Goal: Information Seeking & Learning: Learn about a topic

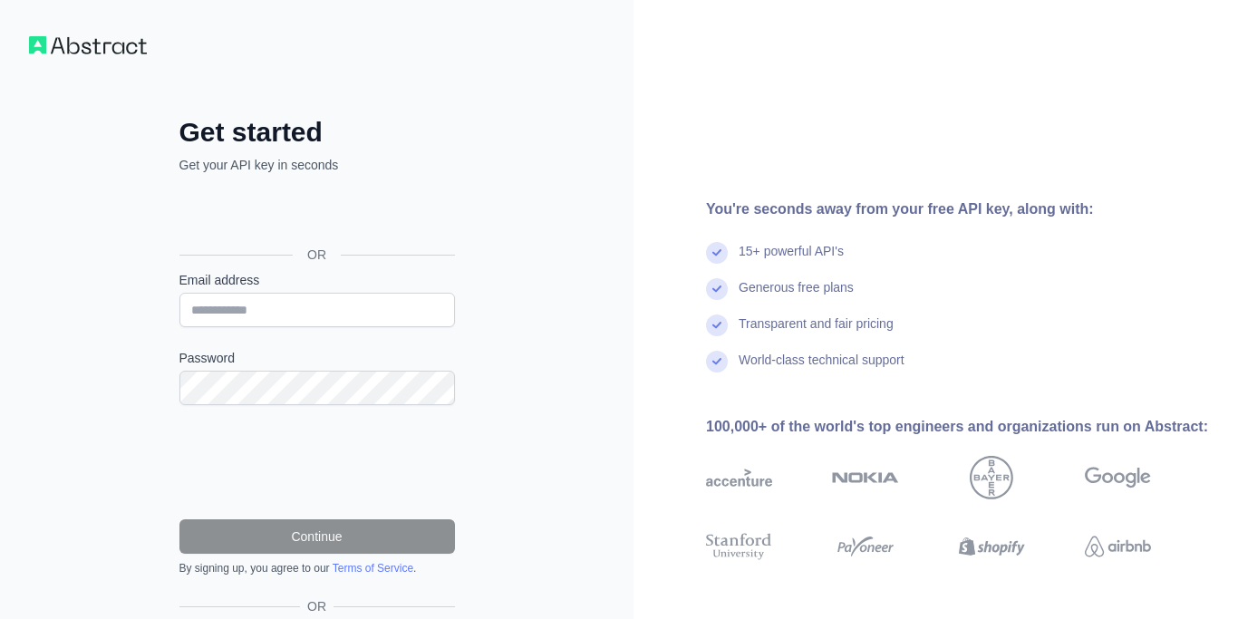
click at [911, 341] on div "Transparent and fair pricing" at bounding box center [957, 333] width 503 height 36
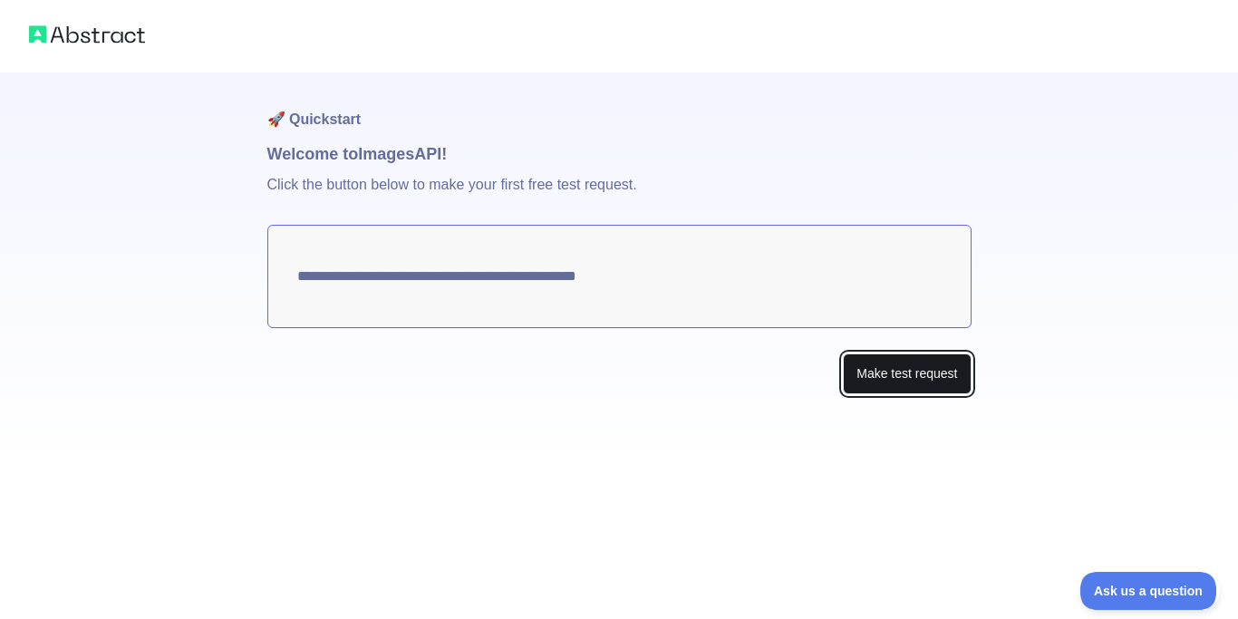
click at [900, 388] on button "Make test request" at bounding box center [907, 373] width 128 height 41
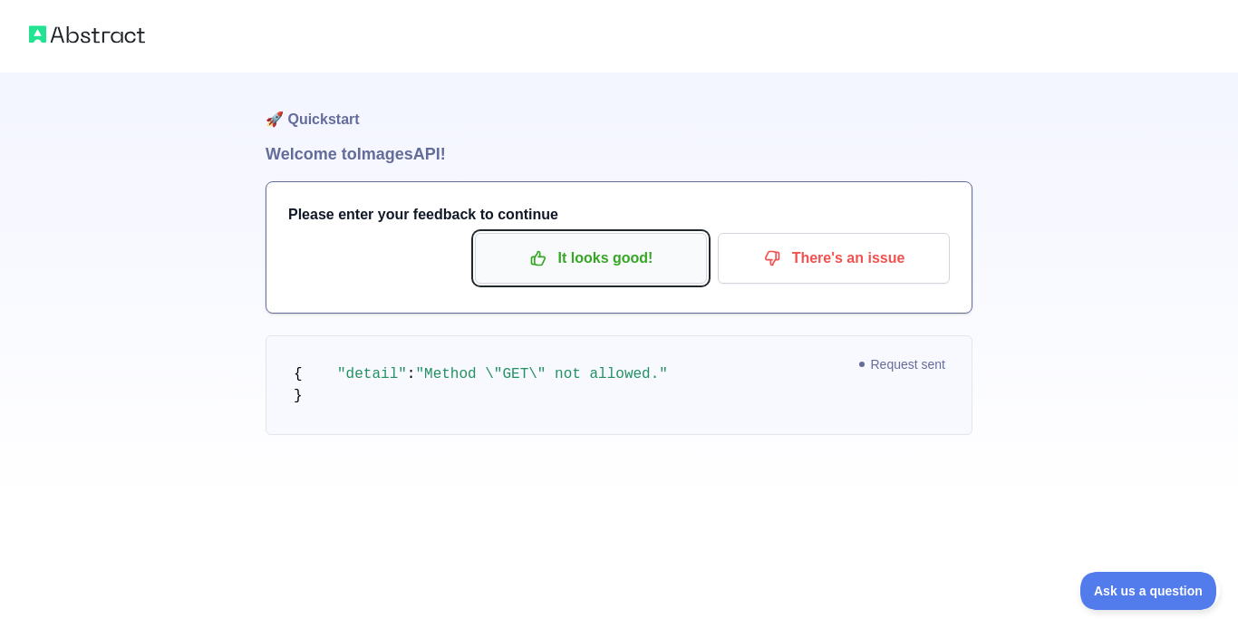
click at [591, 266] on p "It looks good!" at bounding box center [591, 258] width 205 height 31
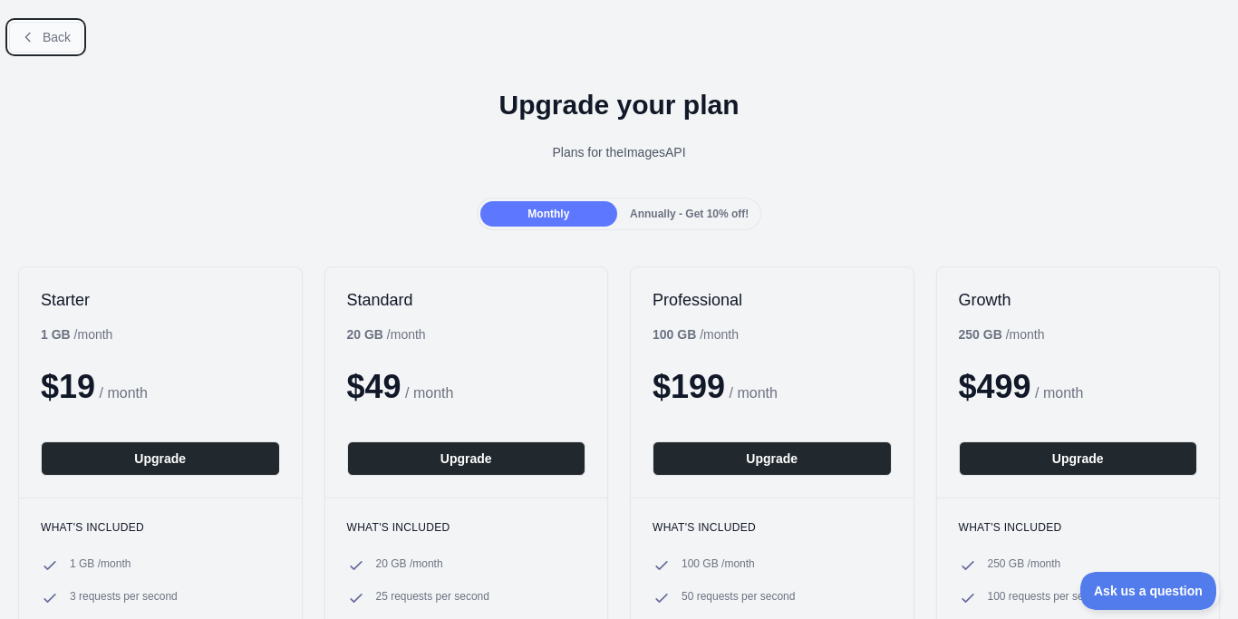
click at [40, 40] on button "Back" at bounding box center [45, 37] width 73 height 31
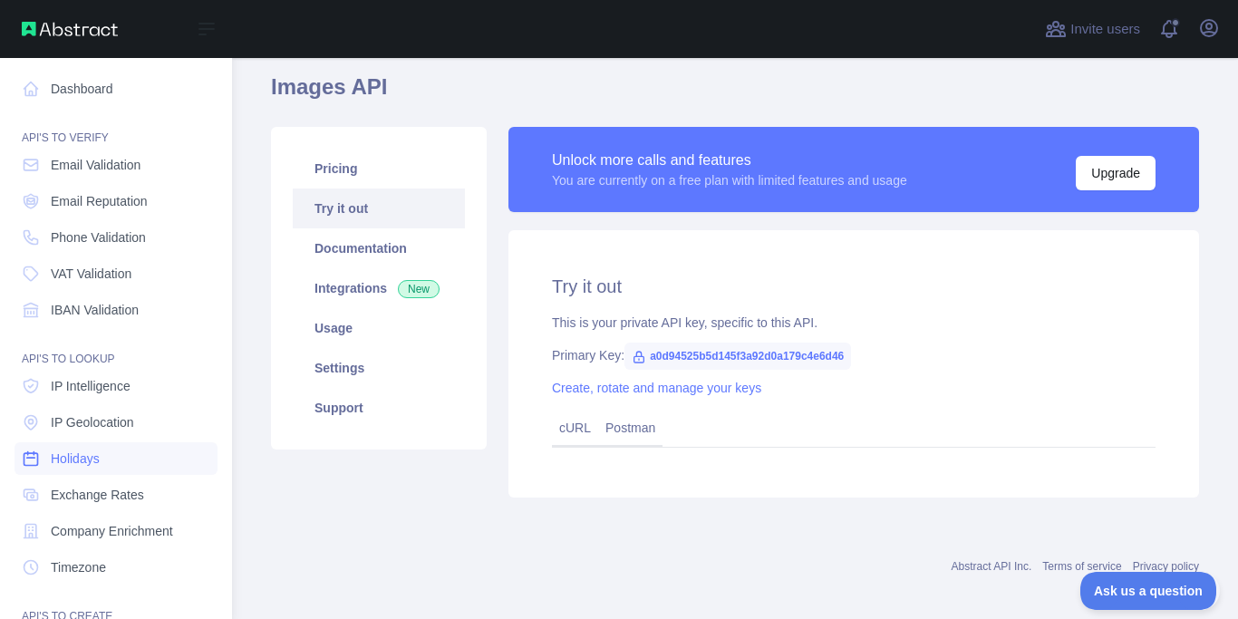
scroll to position [179, 0]
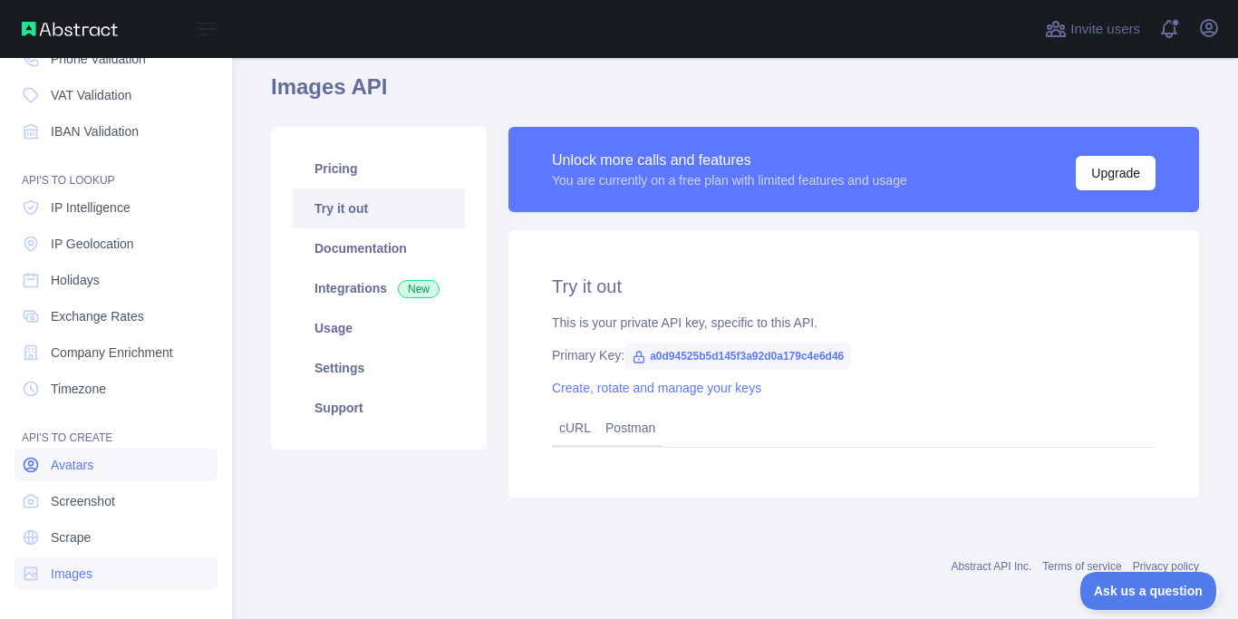
click at [76, 476] on link "Avatars" at bounding box center [116, 465] width 203 height 33
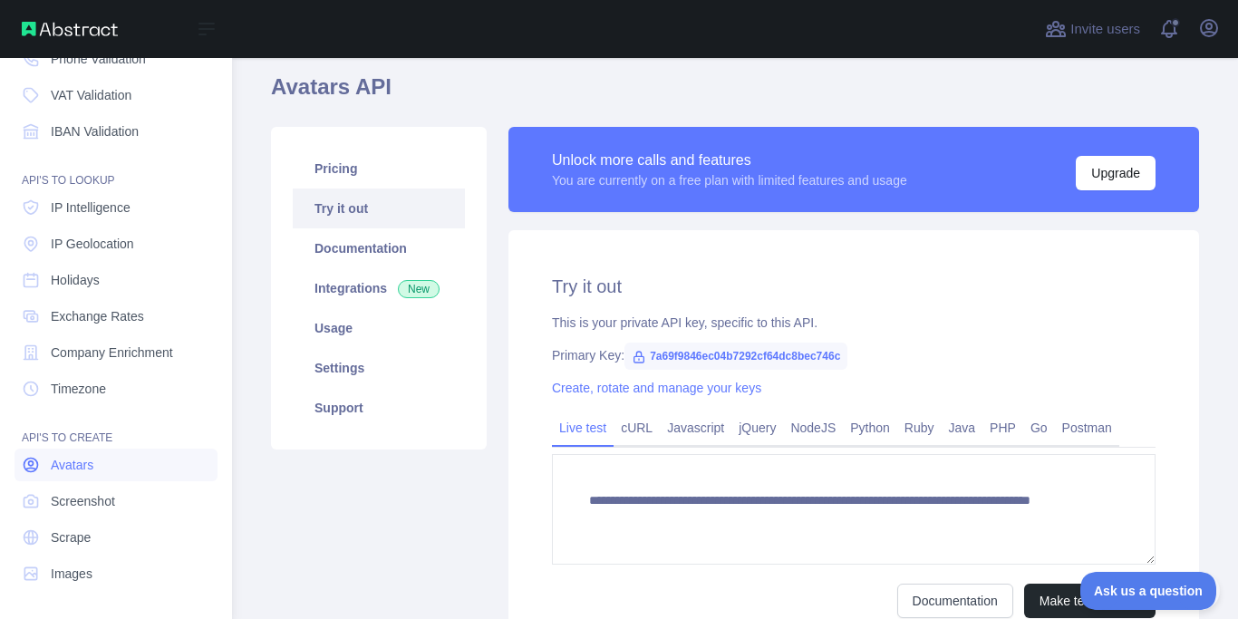
scroll to position [30, 0]
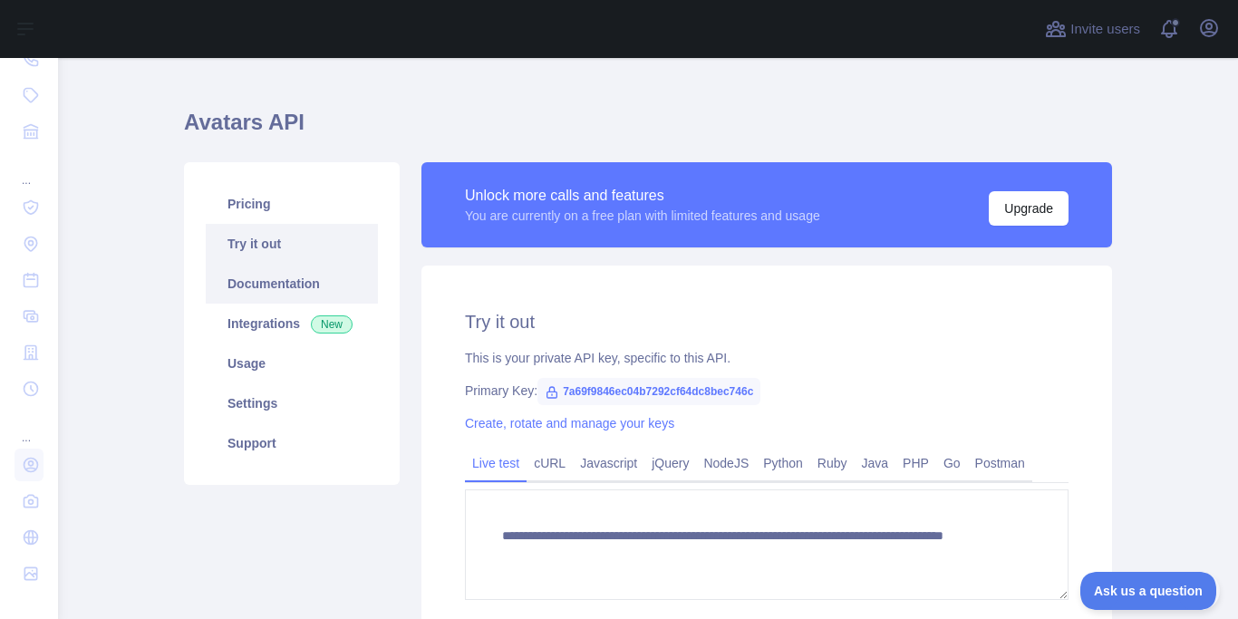
click at [329, 295] on link "Documentation" at bounding box center [292, 284] width 172 height 40
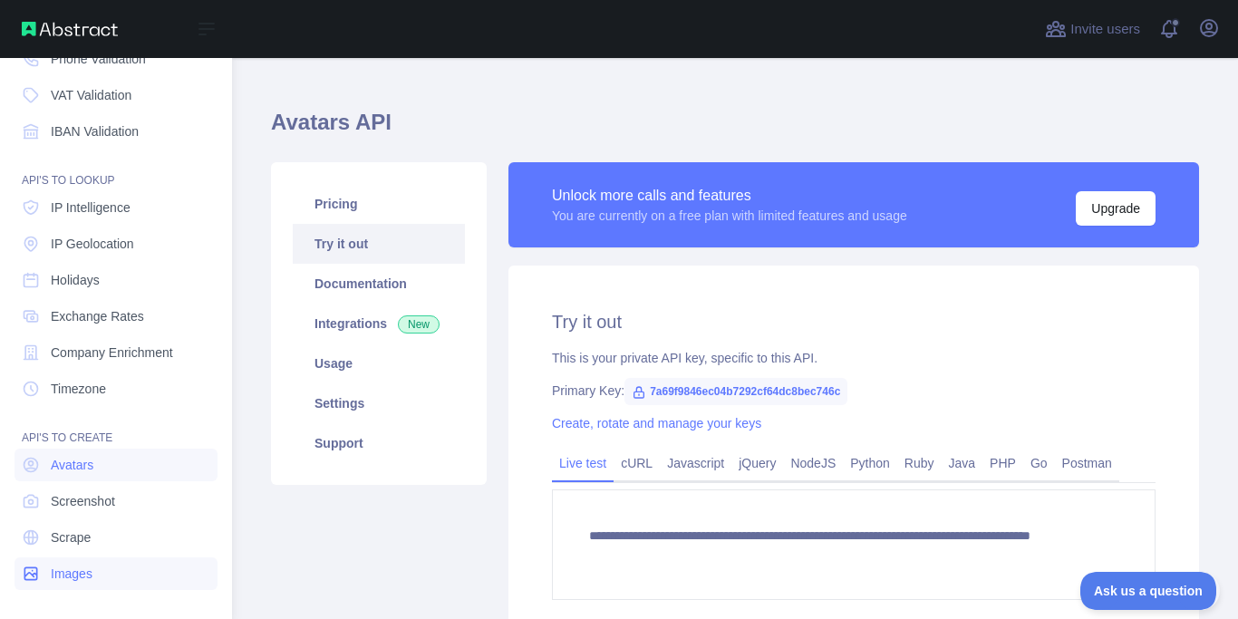
click at [108, 563] on link "Images" at bounding box center [116, 573] width 203 height 33
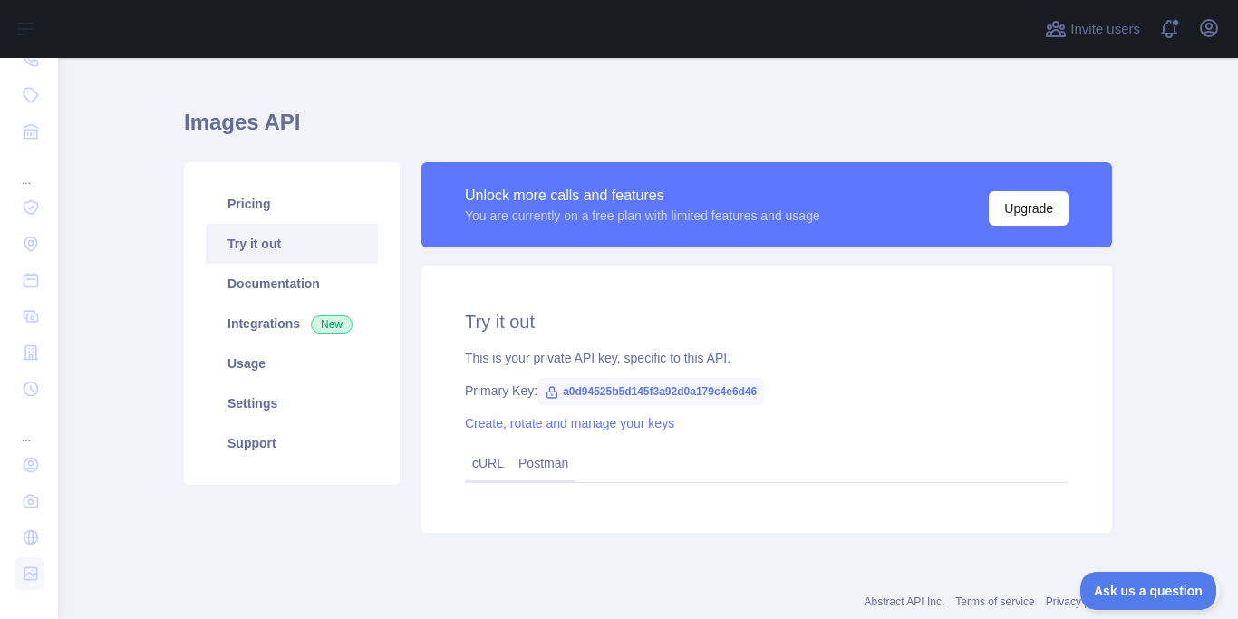
click at [315, 260] on link "Try it out" at bounding box center [292, 244] width 172 height 40
click at [258, 244] on link "Try it out" at bounding box center [292, 244] width 172 height 40
click at [293, 379] on link "Usage" at bounding box center [292, 364] width 172 height 40
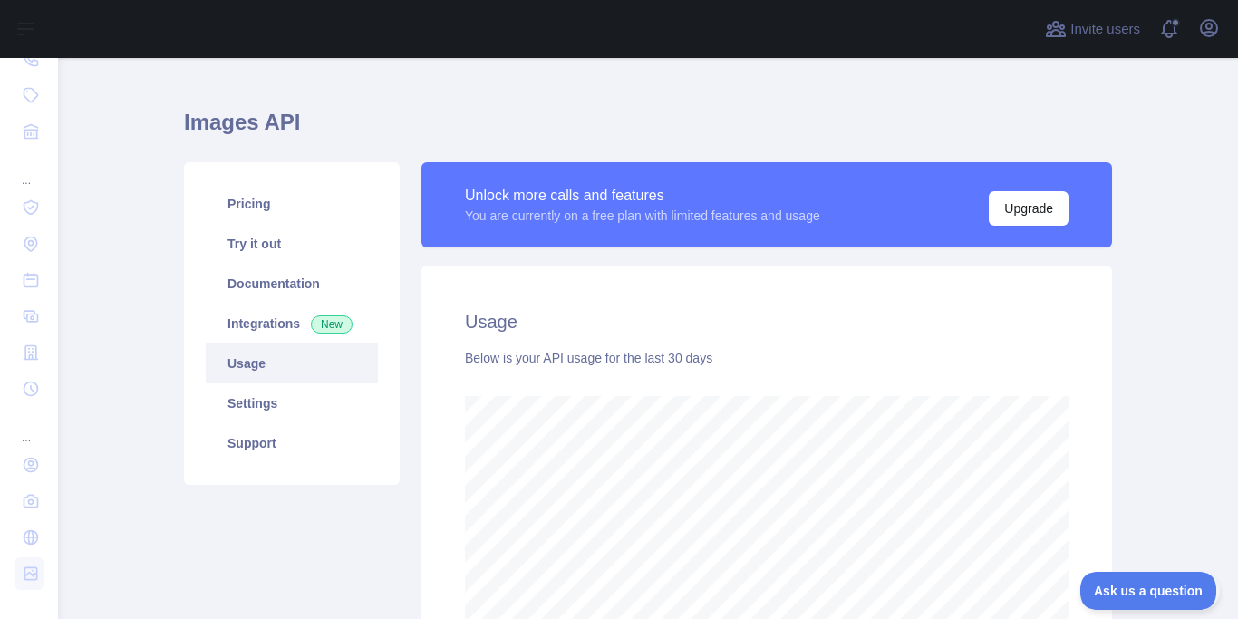
scroll to position [561, 1180]
click at [293, 292] on link "Documentation" at bounding box center [292, 284] width 172 height 40
